Goal: Task Accomplishment & Management: Manage account settings

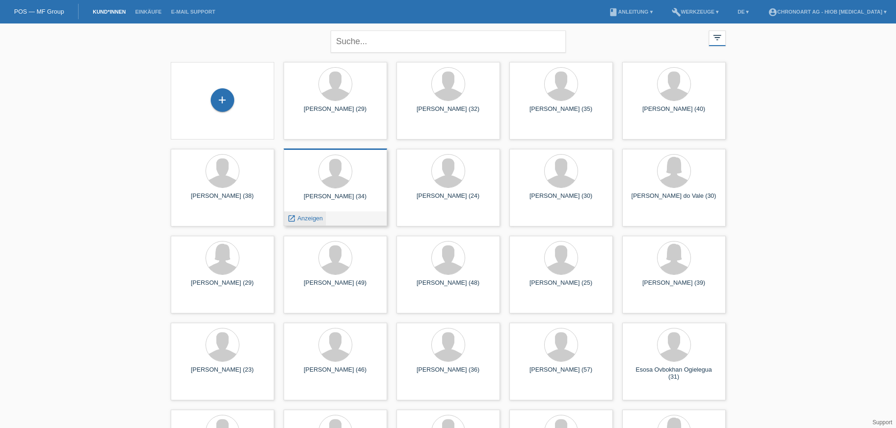
click at [316, 215] on span "Anzeigen" at bounding box center [309, 218] width 25 height 7
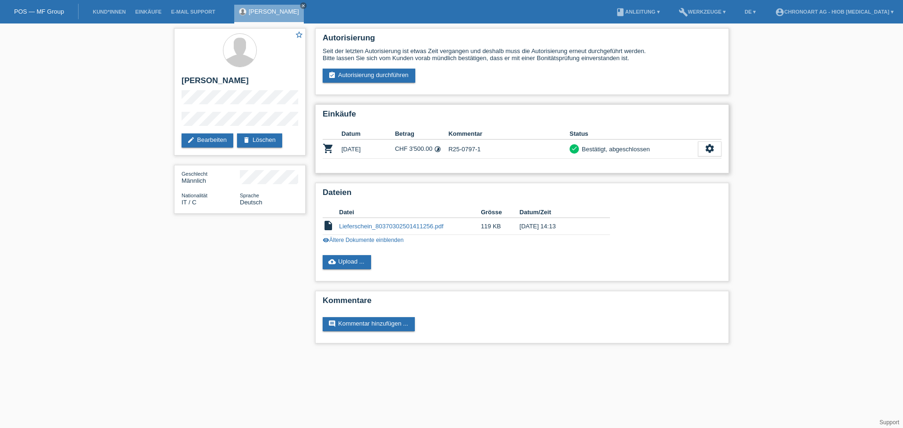
drag, startPoint x: 205, startPoint y: 140, endPoint x: 353, endPoint y: 137, distance: 148.6
click at [205, 140] on link "edit Bearbeiten" at bounding box center [208, 141] width 52 height 14
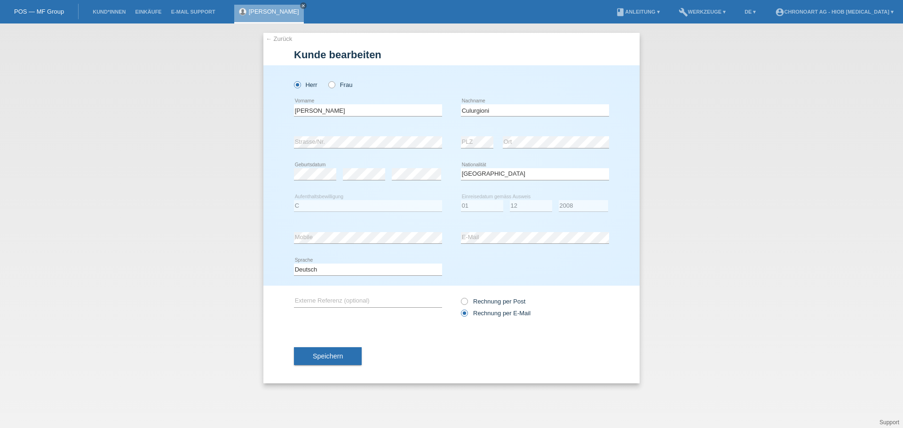
select select "IT"
select select "C"
select select "01"
select select "12"
select select "2008"
